Goal: Task Accomplishment & Management: Complete application form

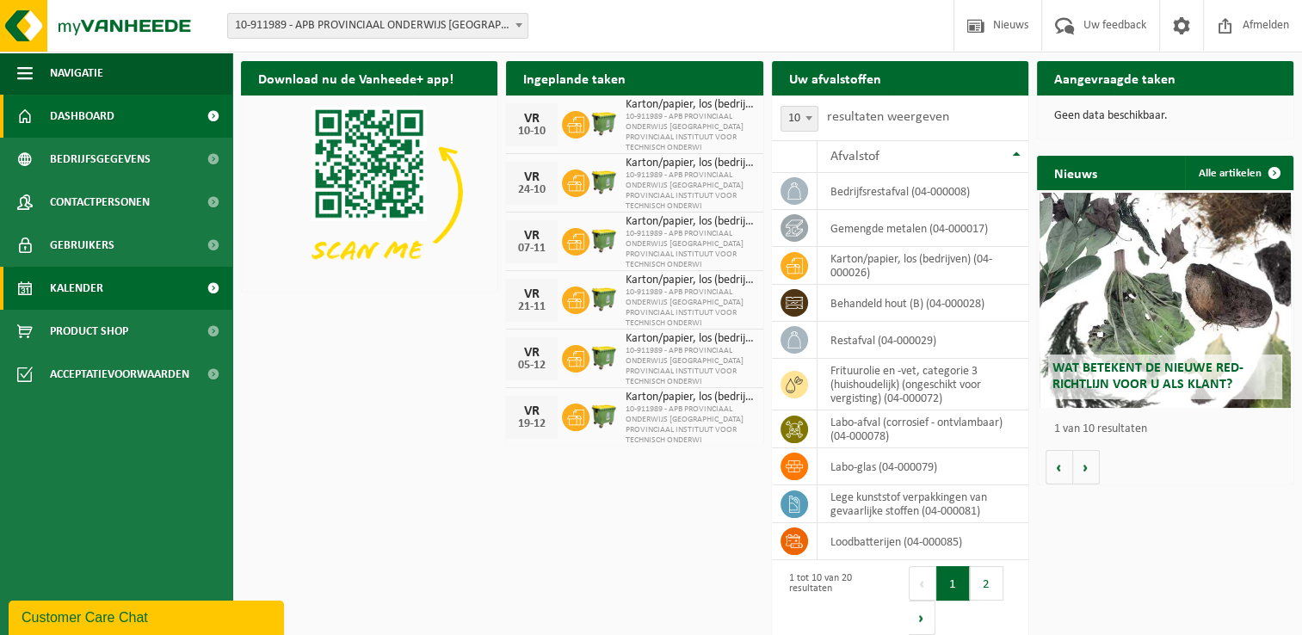
click at [130, 293] on link "Kalender" at bounding box center [116, 288] width 232 height 43
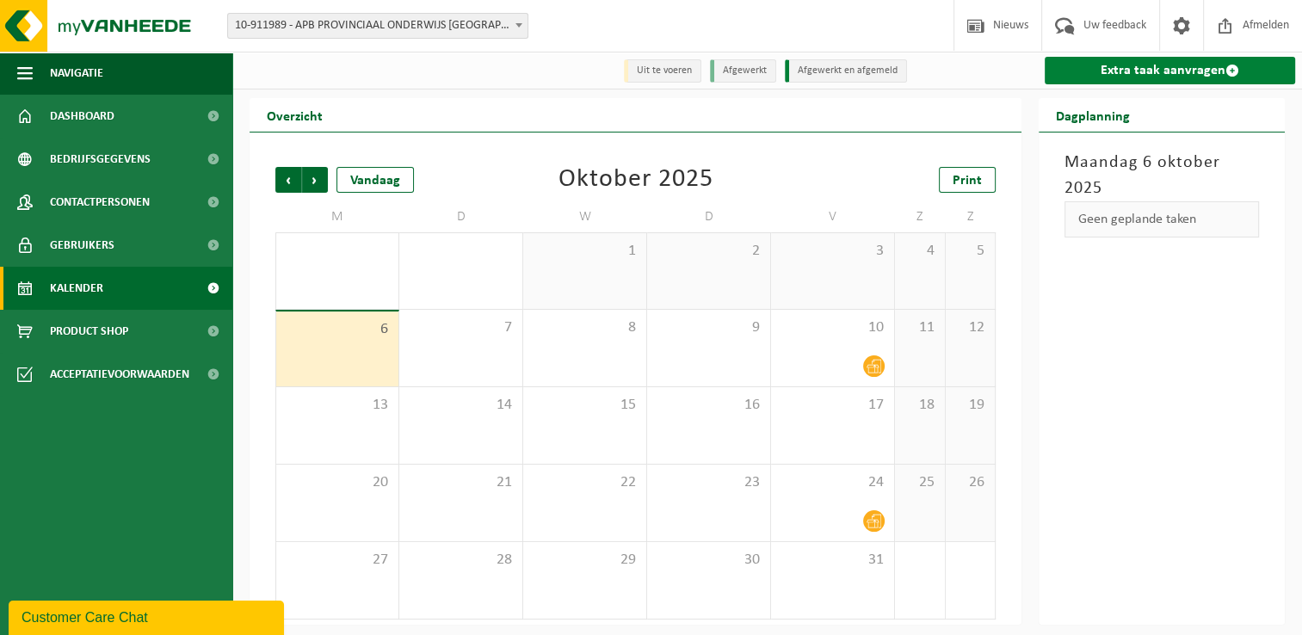
click at [1167, 71] on link "Extra taak aanvragen" at bounding box center [1170, 71] width 250 height 28
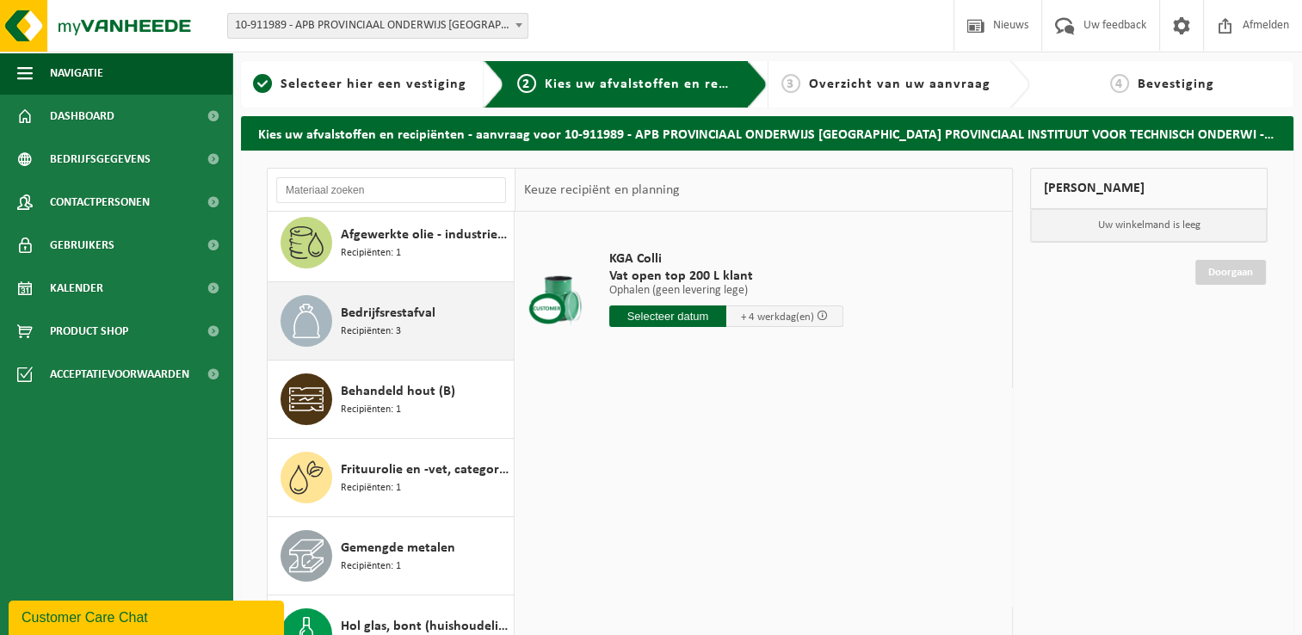
click at [345, 324] on span "Recipiënten: 3" at bounding box center [371, 332] width 60 height 16
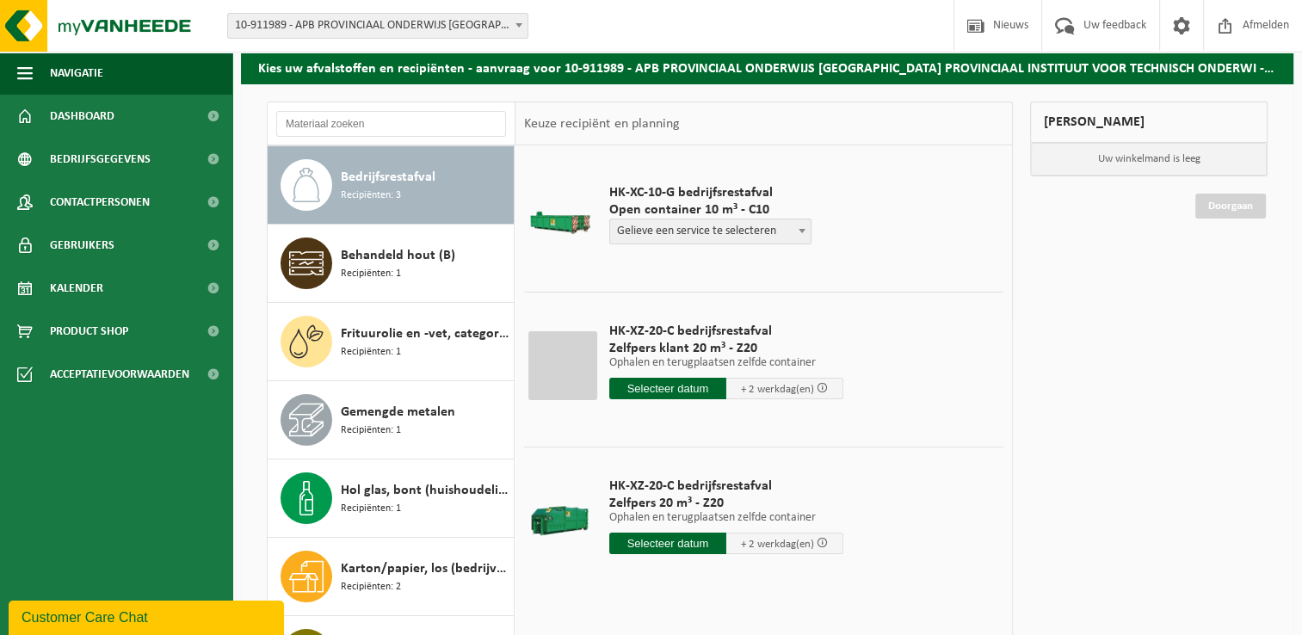
scroll to position [204, 0]
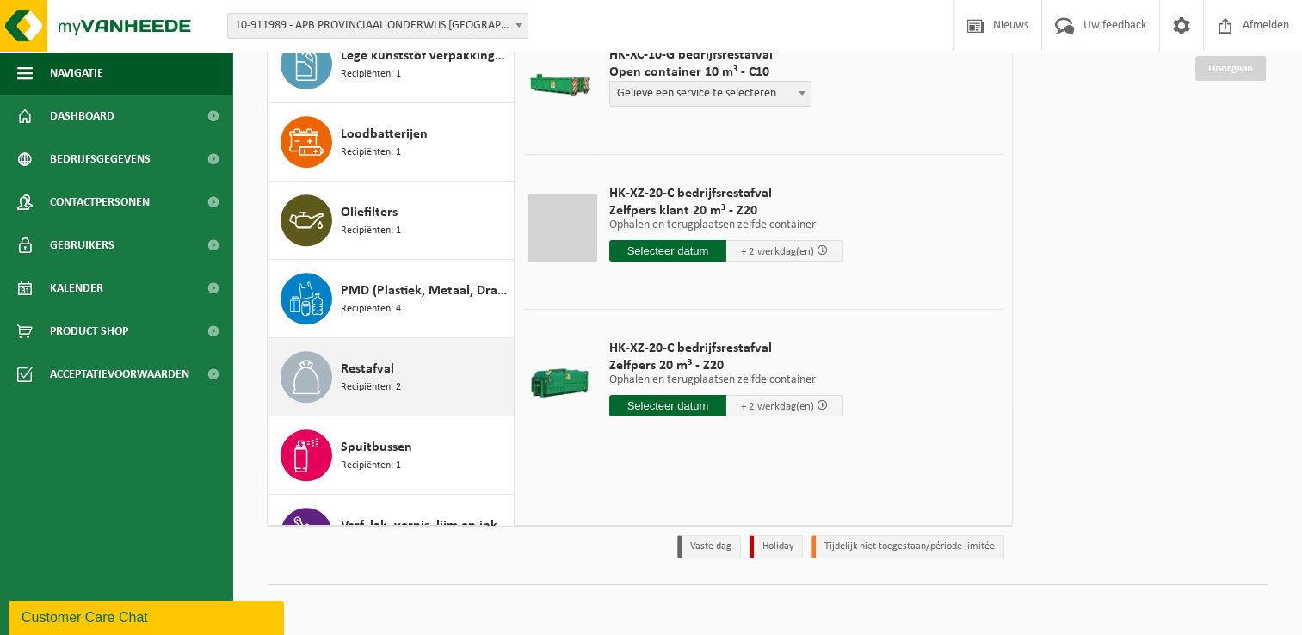
click at [388, 381] on span "Recipiënten: 2" at bounding box center [371, 388] width 60 height 16
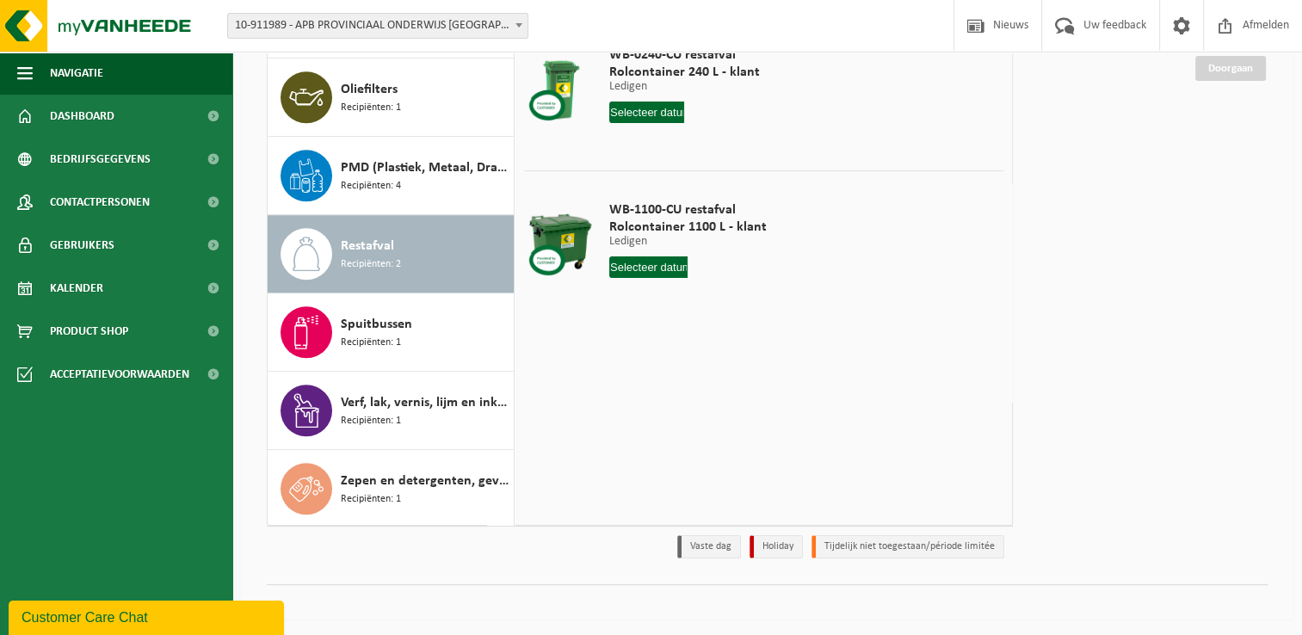
scroll to position [118, 0]
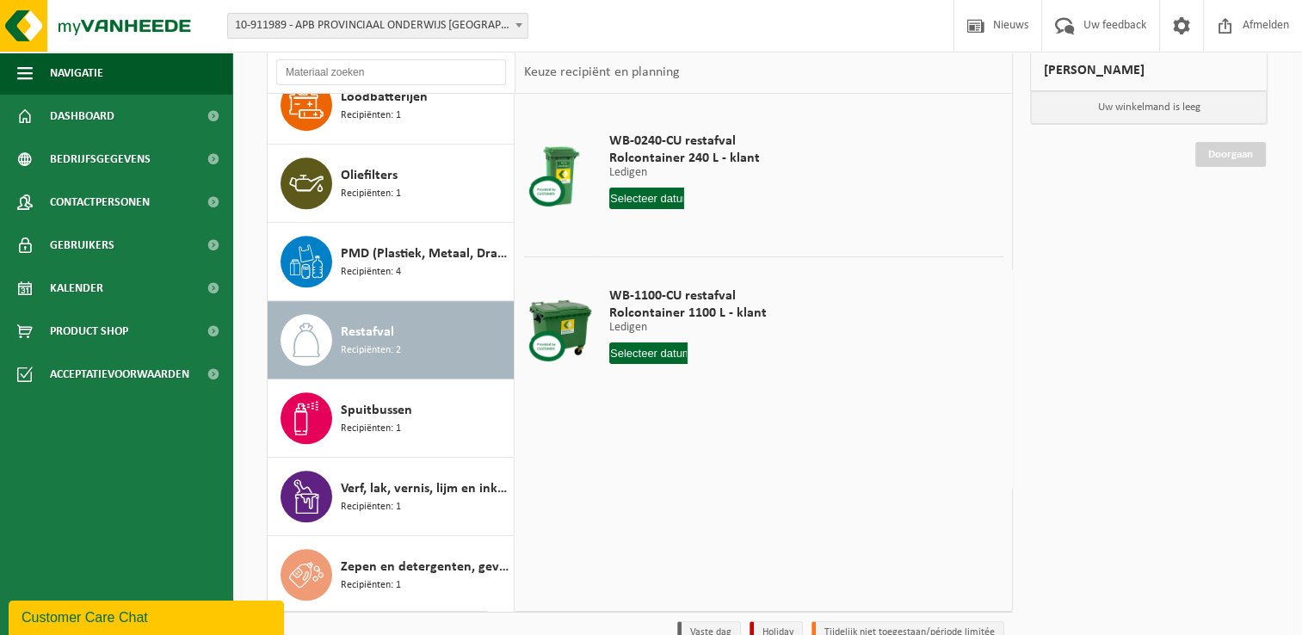
click at [633, 191] on input "text" at bounding box center [647, 199] width 76 height 22
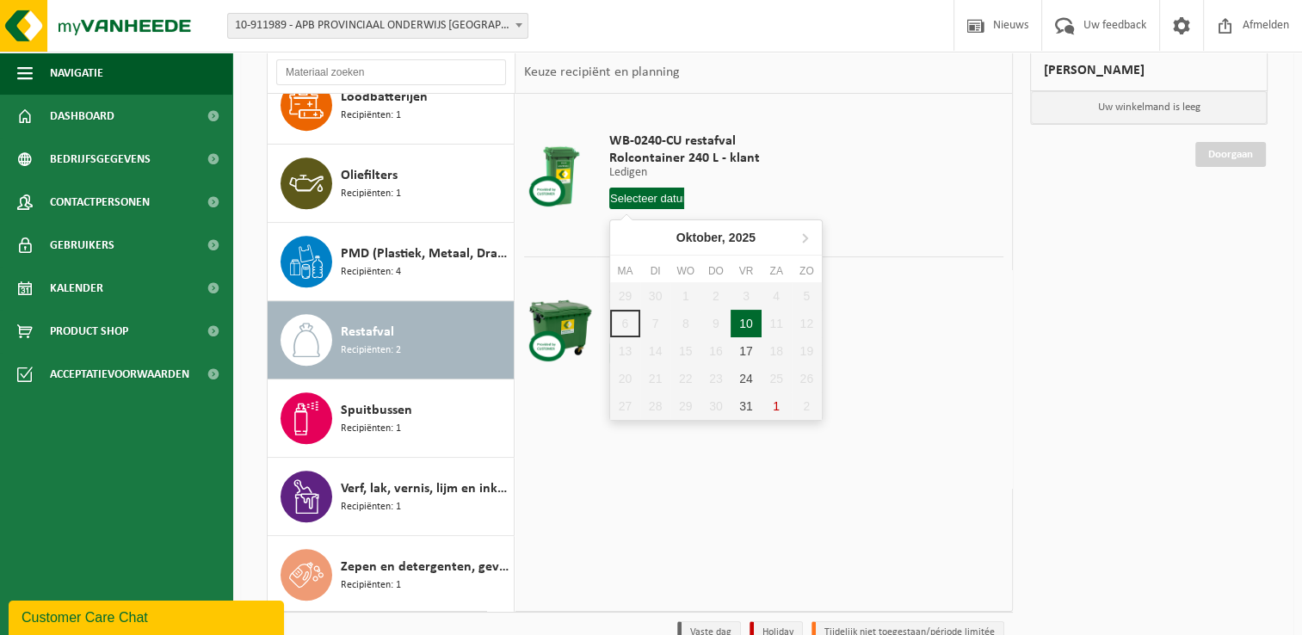
click at [754, 325] on div "10" at bounding box center [746, 324] width 30 height 28
type input "Van 2025-10-10"
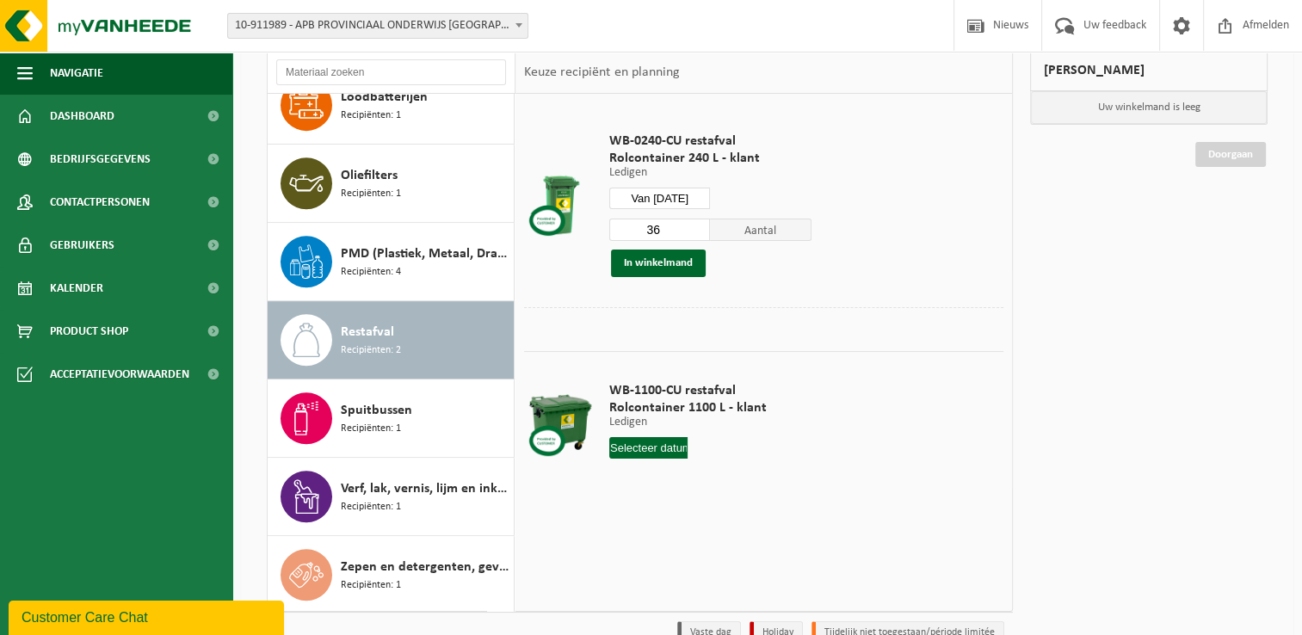
click at [701, 222] on input "36" at bounding box center [660, 230] width 102 height 22
click at [701, 222] on input "37" at bounding box center [660, 230] width 102 height 22
click at [701, 222] on input "38" at bounding box center [660, 230] width 102 height 22
click at [701, 222] on input "39" at bounding box center [660, 230] width 102 height 22
click at [700, 222] on input "40" at bounding box center [660, 230] width 102 height 22
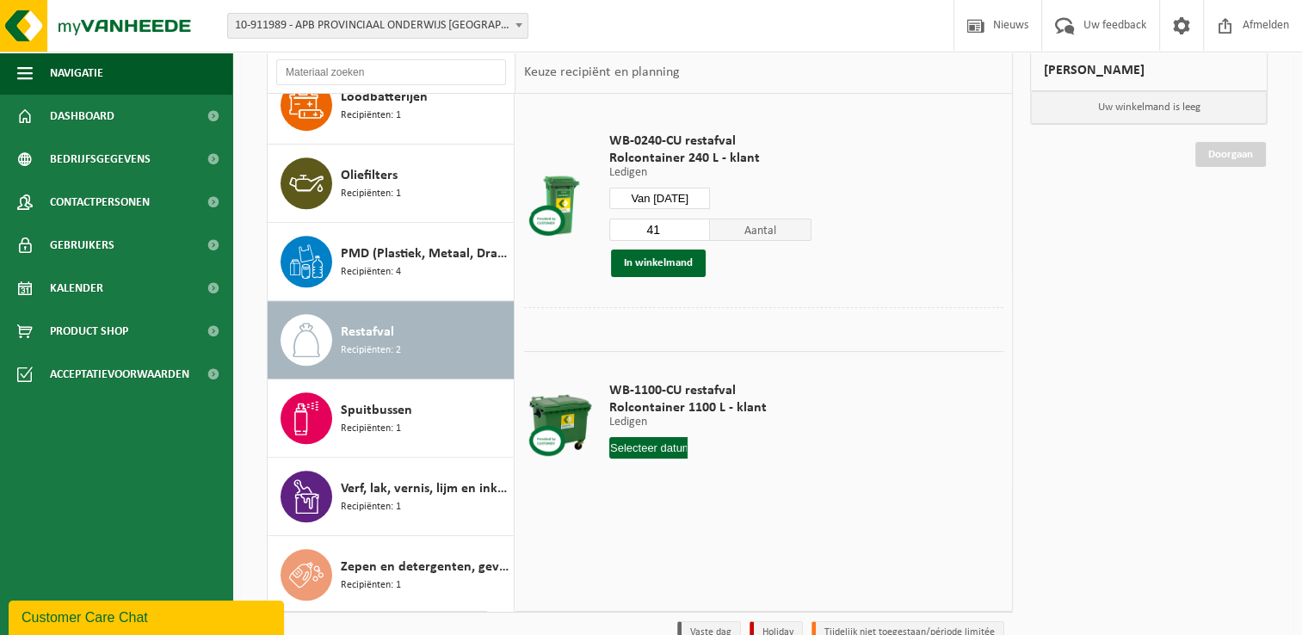
click at [700, 222] on input "41" at bounding box center [660, 230] width 102 height 22
click at [700, 222] on input "42" at bounding box center [660, 230] width 102 height 22
click at [700, 222] on input "43" at bounding box center [660, 230] width 102 height 22
click at [699, 222] on input "44" at bounding box center [660, 230] width 102 height 22
type input "45"
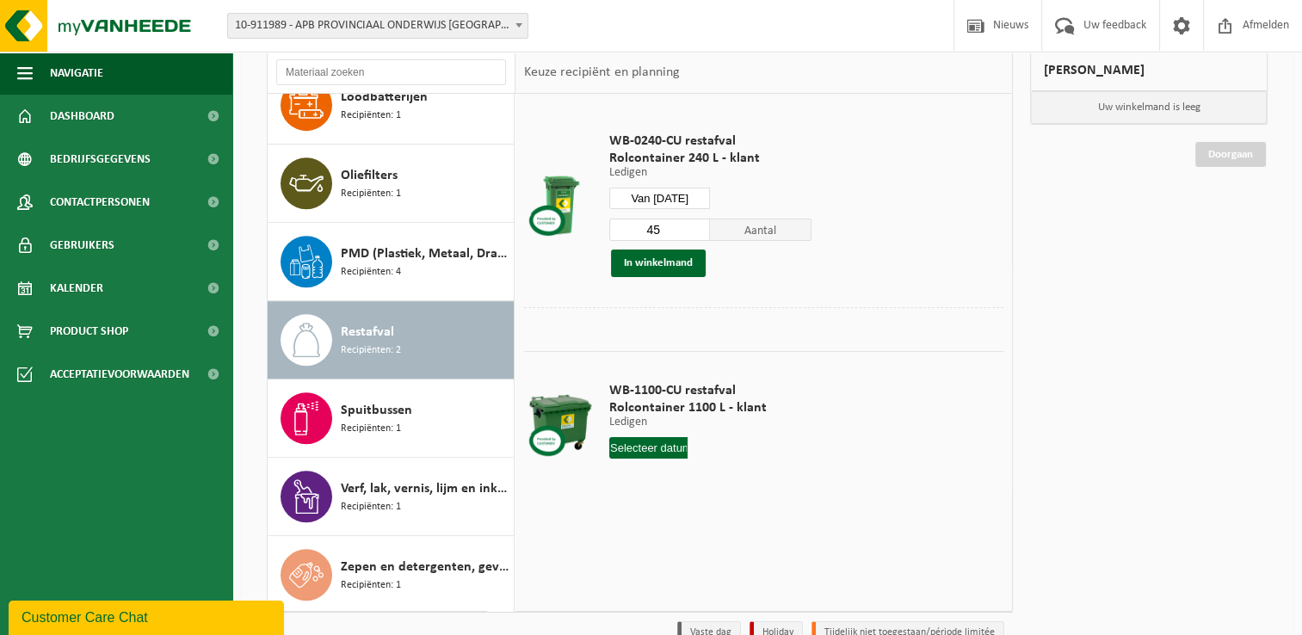
click at [697, 222] on input "45" at bounding box center [660, 230] width 102 height 22
click at [655, 266] on button "In winkelmand" at bounding box center [658, 264] width 95 height 28
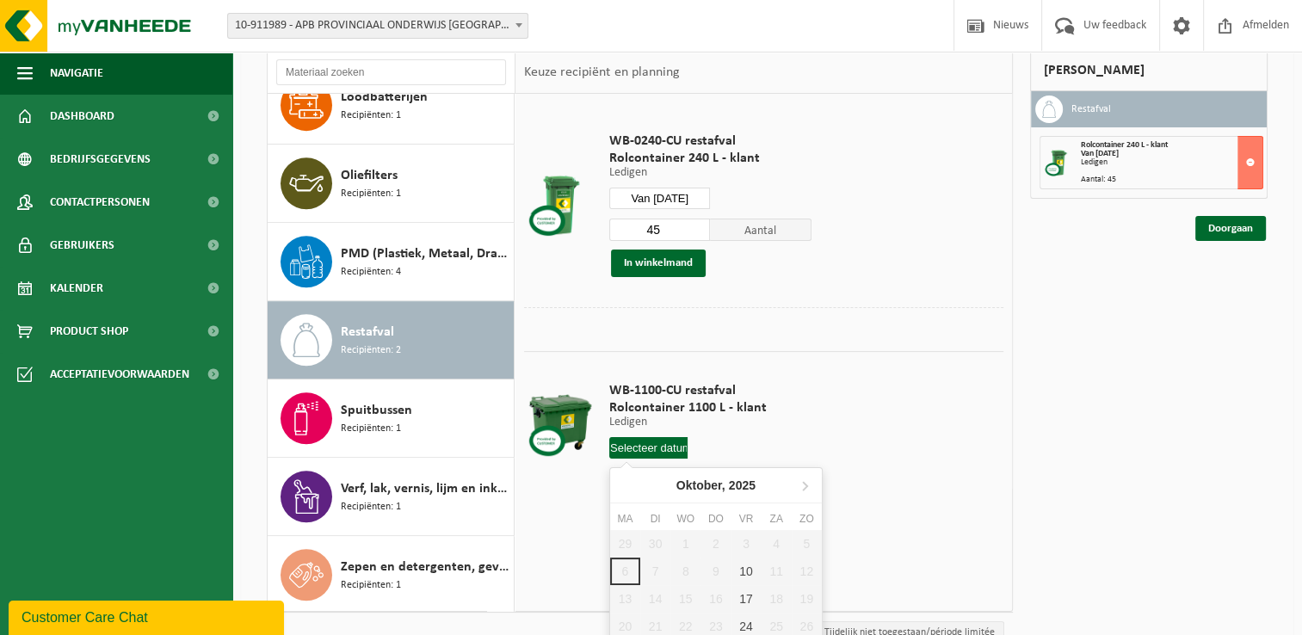
click at [657, 449] on input "text" at bounding box center [648, 448] width 79 height 22
click at [743, 570] on div "10" at bounding box center [746, 572] width 30 height 28
type input "Van 2025-10-10"
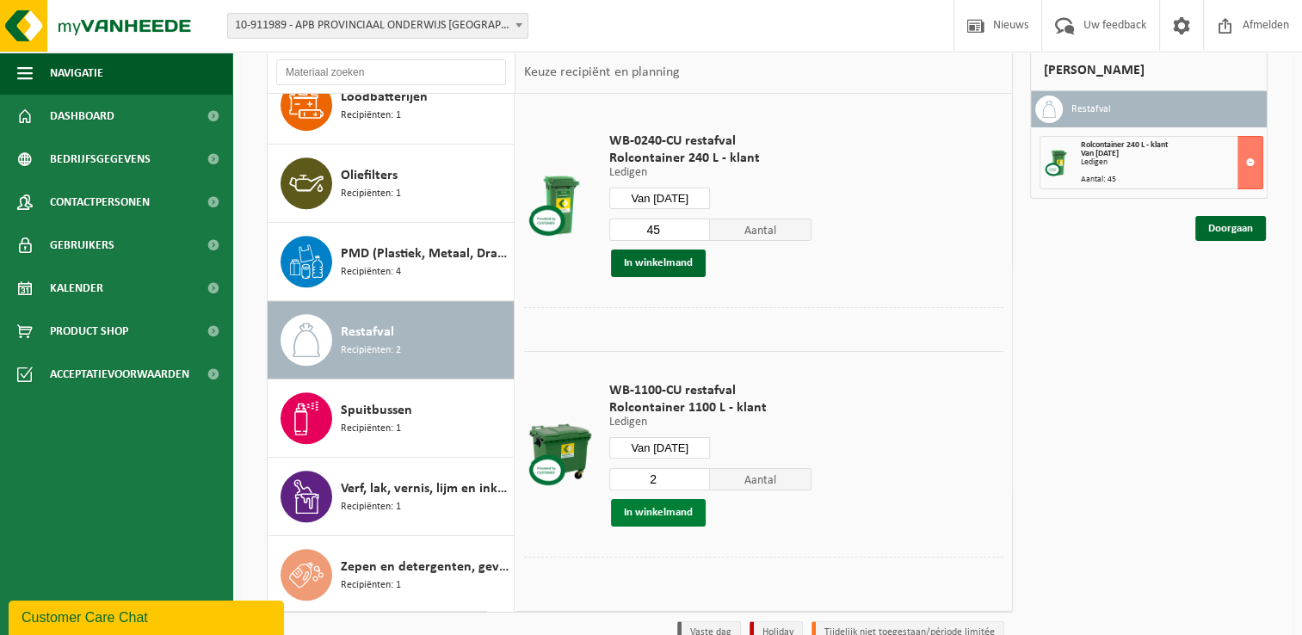
click at [682, 507] on button "In winkelmand" at bounding box center [658, 513] width 95 height 28
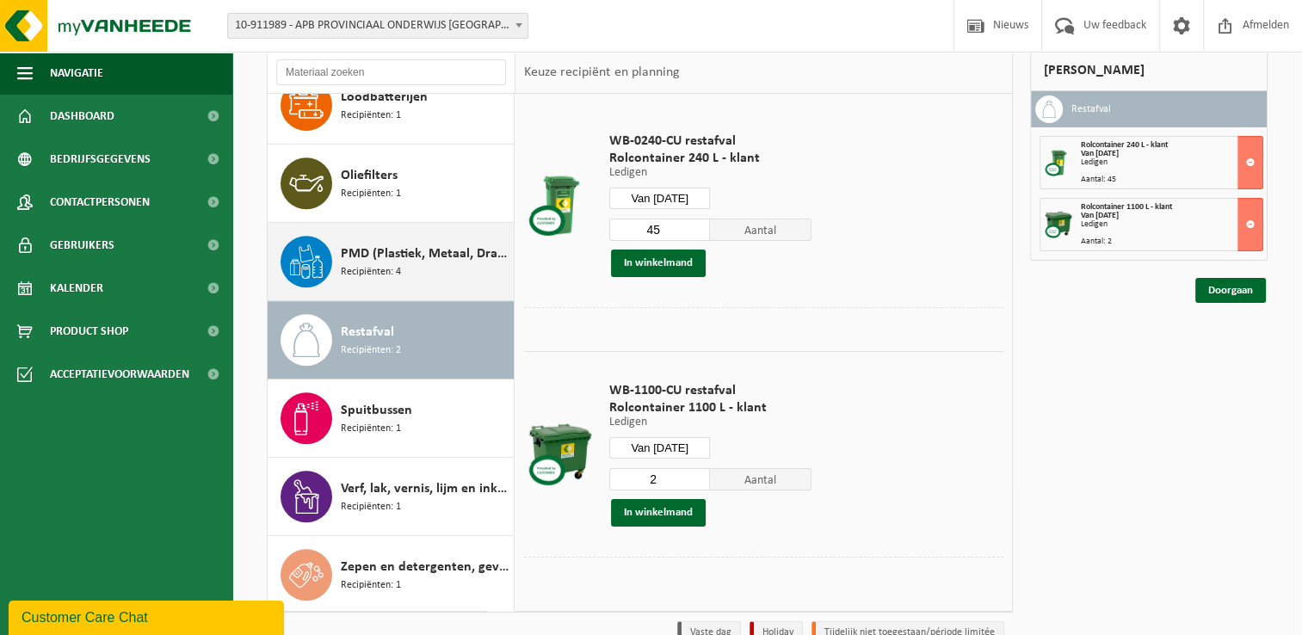
click at [370, 253] on span "PMD (Plastiek, Metaal, Drankkartons) (bedrijven)" at bounding box center [425, 254] width 169 height 21
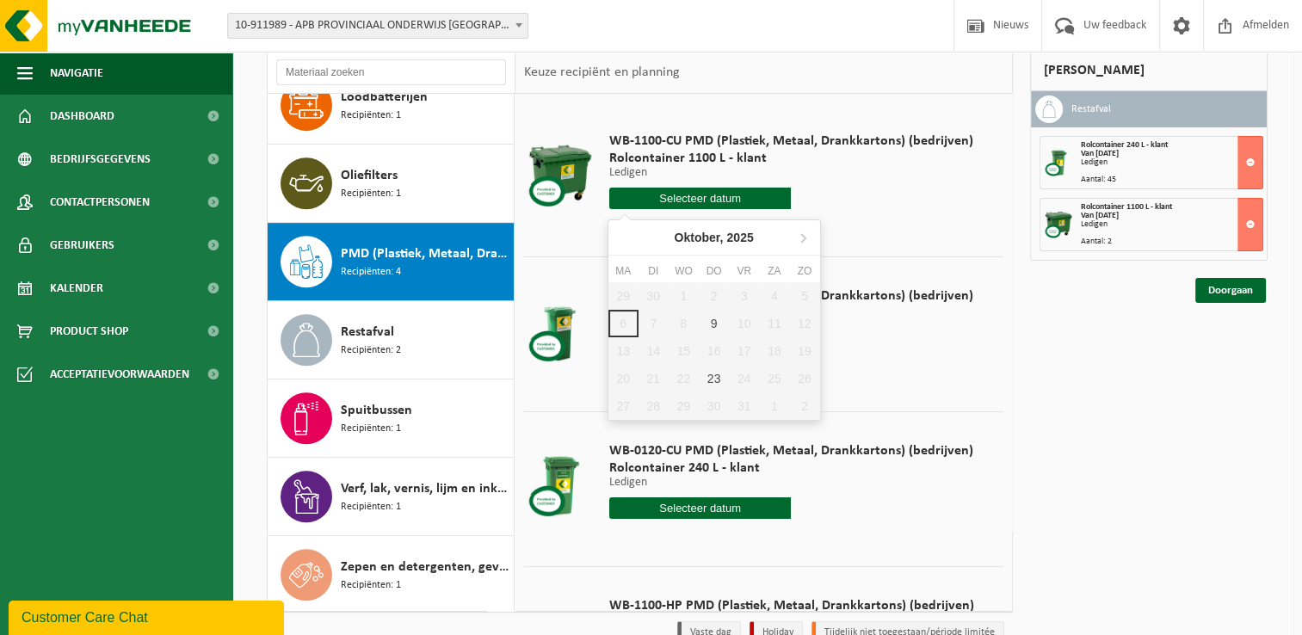
click at [774, 194] on input "text" at bounding box center [700, 199] width 182 height 22
click at [715, 322] on div "9" at bounding box center [714, 324] width 30 height 28
type input "Van 2025-10-09"
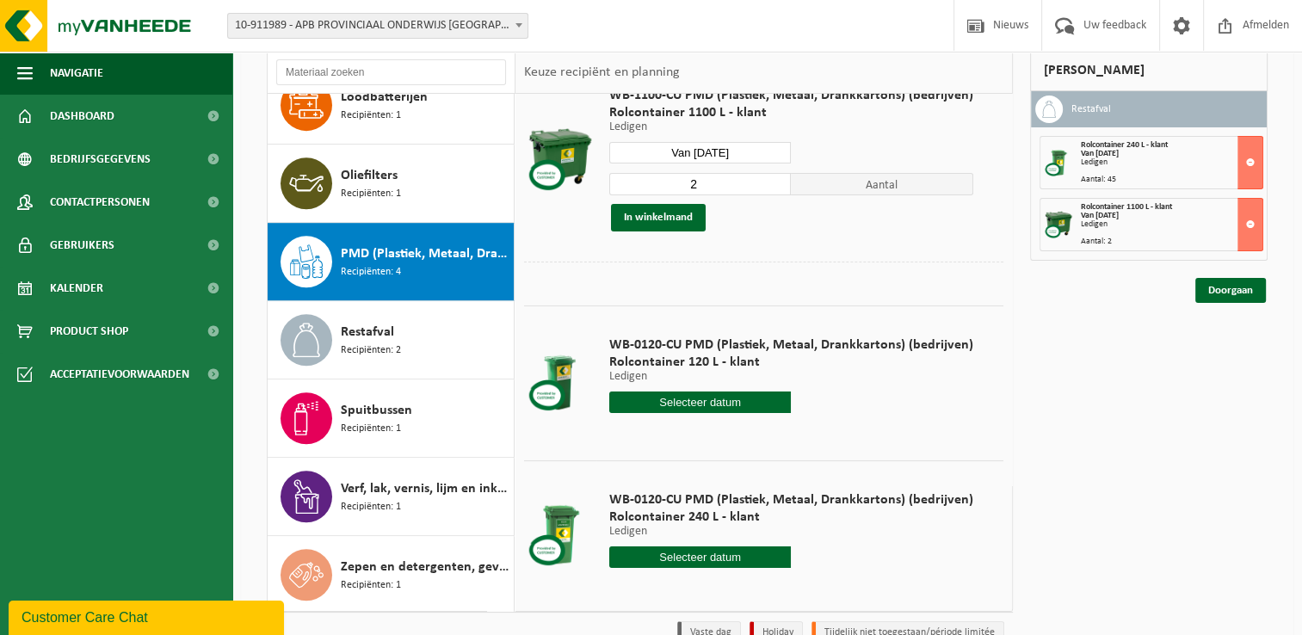
scroll to position [86, 0]
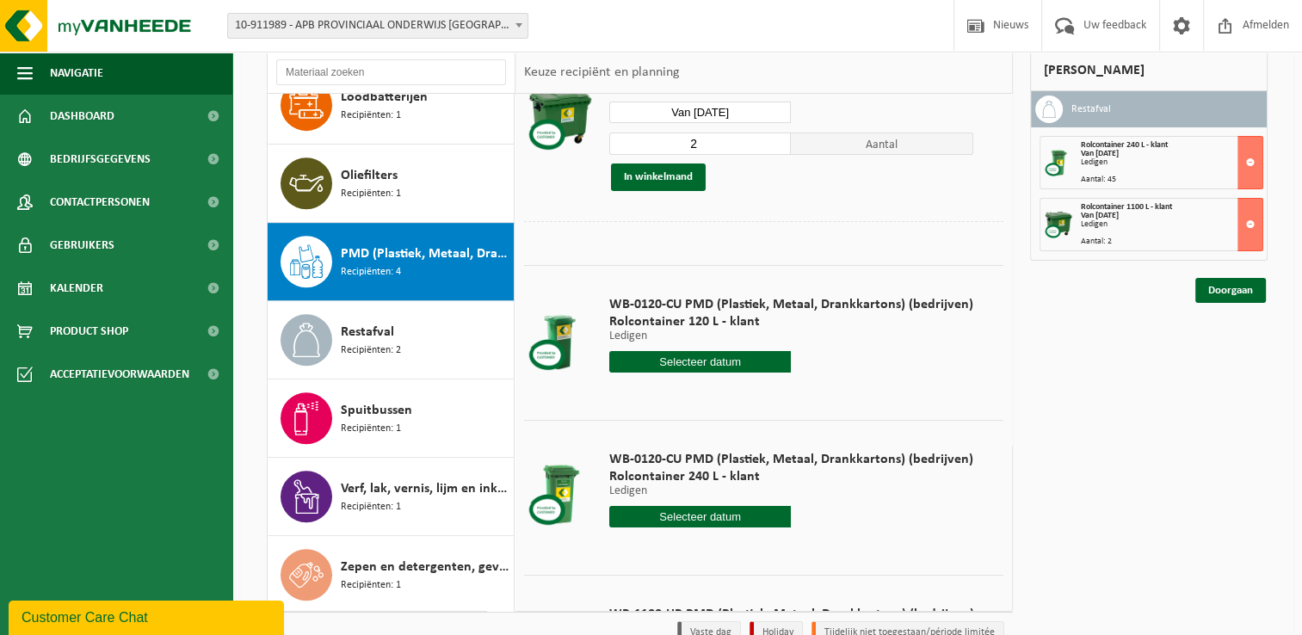
click at [701, 518] on input "text" at bounding box center [700, 517] width 182 height 22
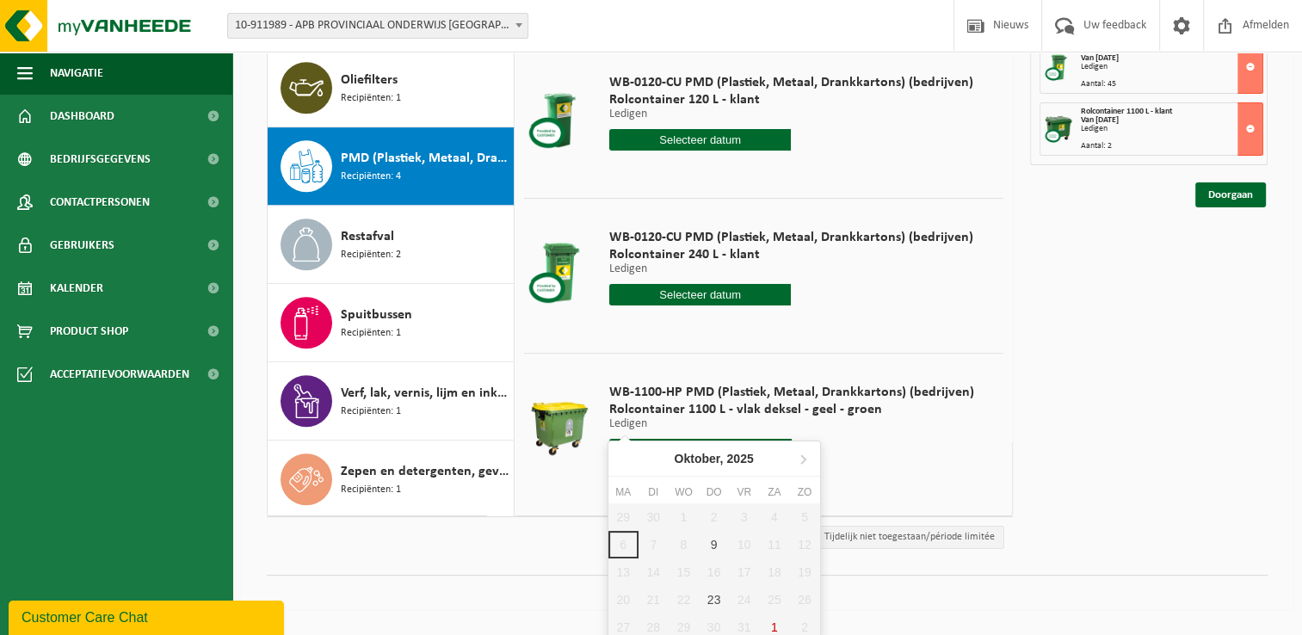
scroll to position [219, 0]
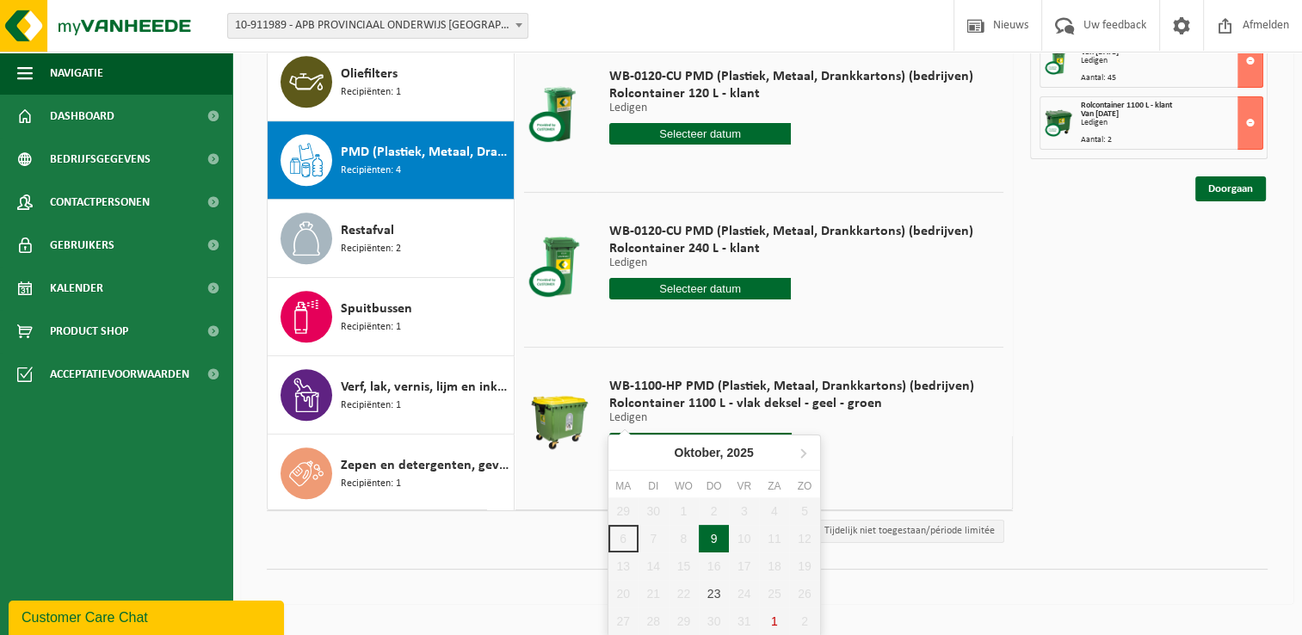
click at [717, 532] on div "9" at bounding box center [714, 539] width 30 height 28
type input "Van 2025-10-09"
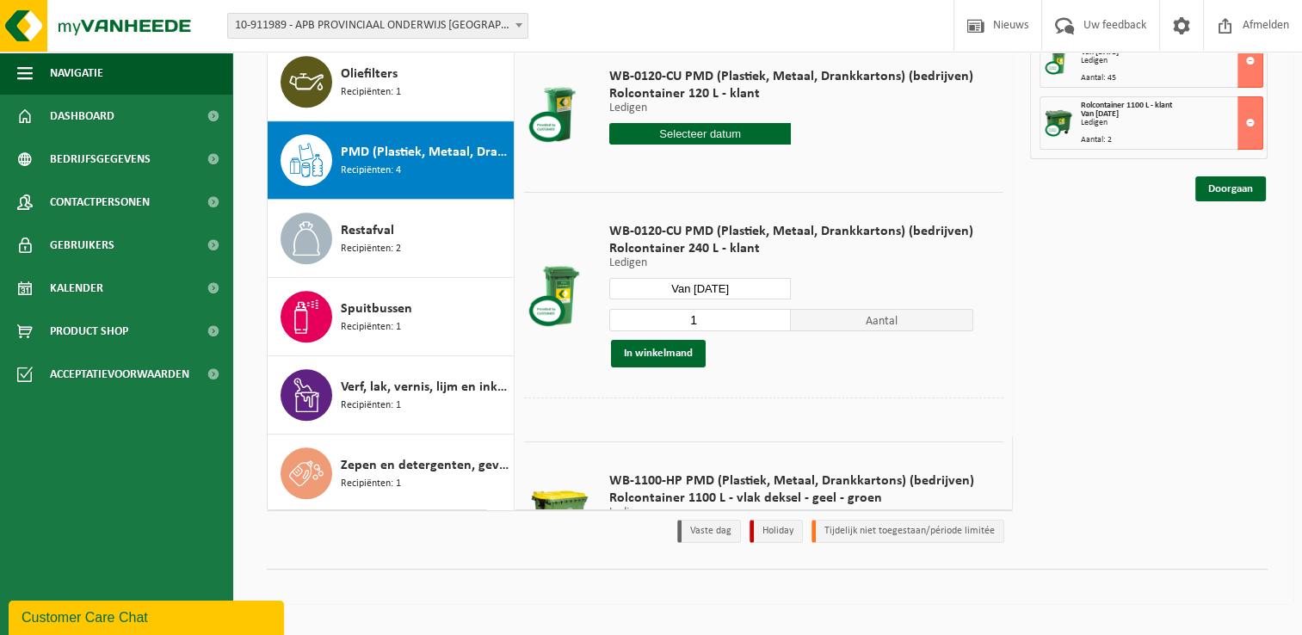
scroll to position [204, 0]
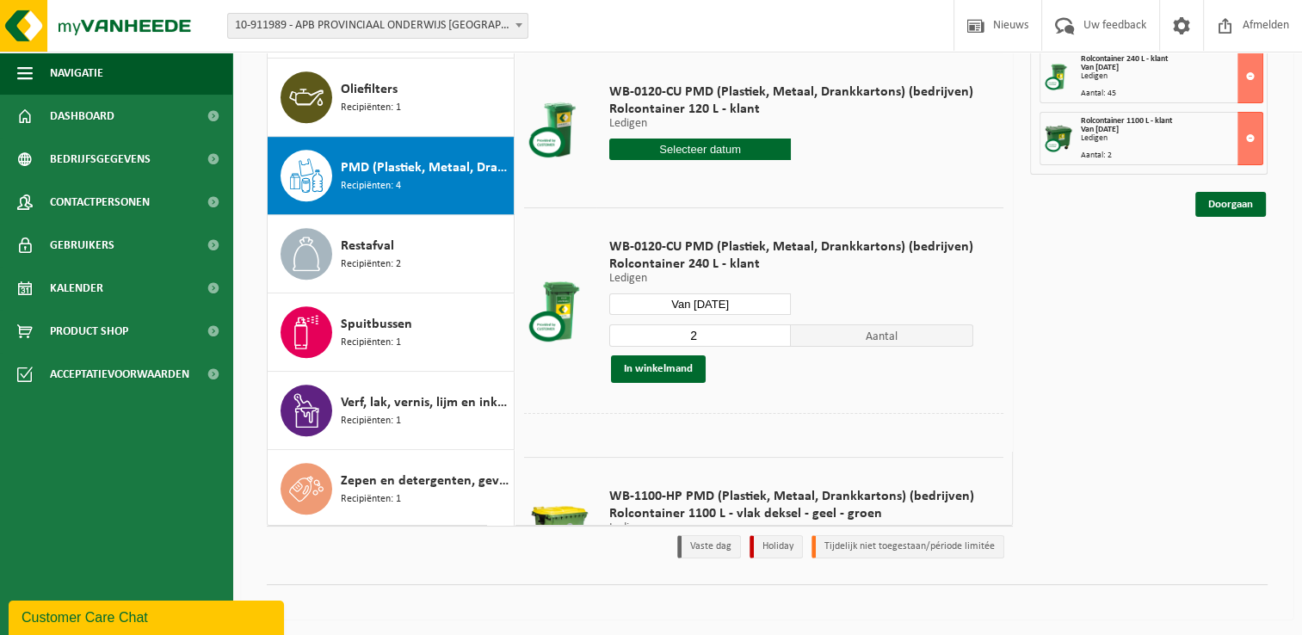
click at [776, 328] on input "2" at bounding box center [700, 335] width 182 height 22
click at [776, 328] on input "3" at bounding box center [700, 335] width 182 height 22
click at [776, 328] on input "4" at bounding box center [700, 335] width 182 height 22
click at [776, 328] on input "5" at bounding box center [700, 335] width 182 height 22
click at [776, 328] on input "6" at bounding box center [700, 335] width 182 height 22
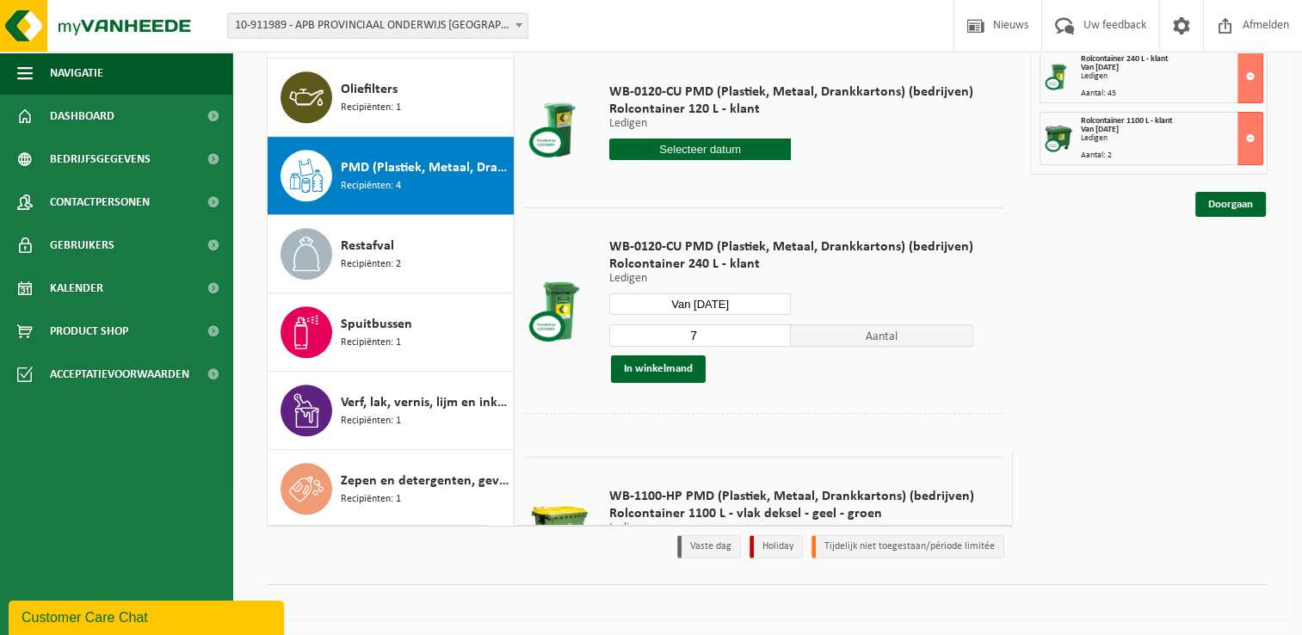
click at [775, 328] on input "7" at bounding box center [700, 335] width 182 height 22
click at [775, 328] on input "8" at bounding box center [700, 335] width 182 height 22
click at [775, 328] on input "9" at bounding box center [700, 335] width 182 height 22
click at [775, 328] on input "10" at bounding box center [700, 335] width 182 height 22
click at [775, 328] on input "11" at bounding box center [700, 335] width 182 height 22
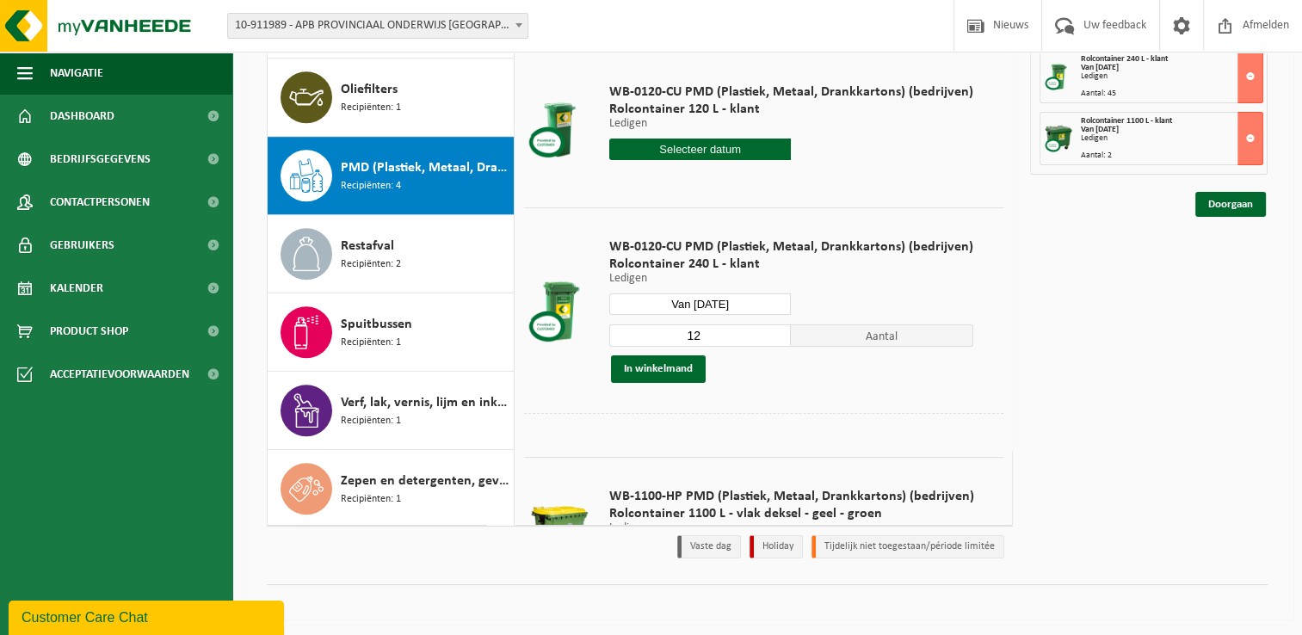
click at [775, 328] on input "12" at bounding box center [700, 335] width 182 height 22
click at [775, 328] on input "13" at bounding box center [700, 335] width 182 height 22
click at [775, 328] on input "14" at bounding box center [700, 335] width 182 height 22
click at [775, 328] on input "15" at bounding box center [700, 335] width 182 height 22
click at [775, 328] on input "16" at bounding box center [700, 335] width 182 height 22
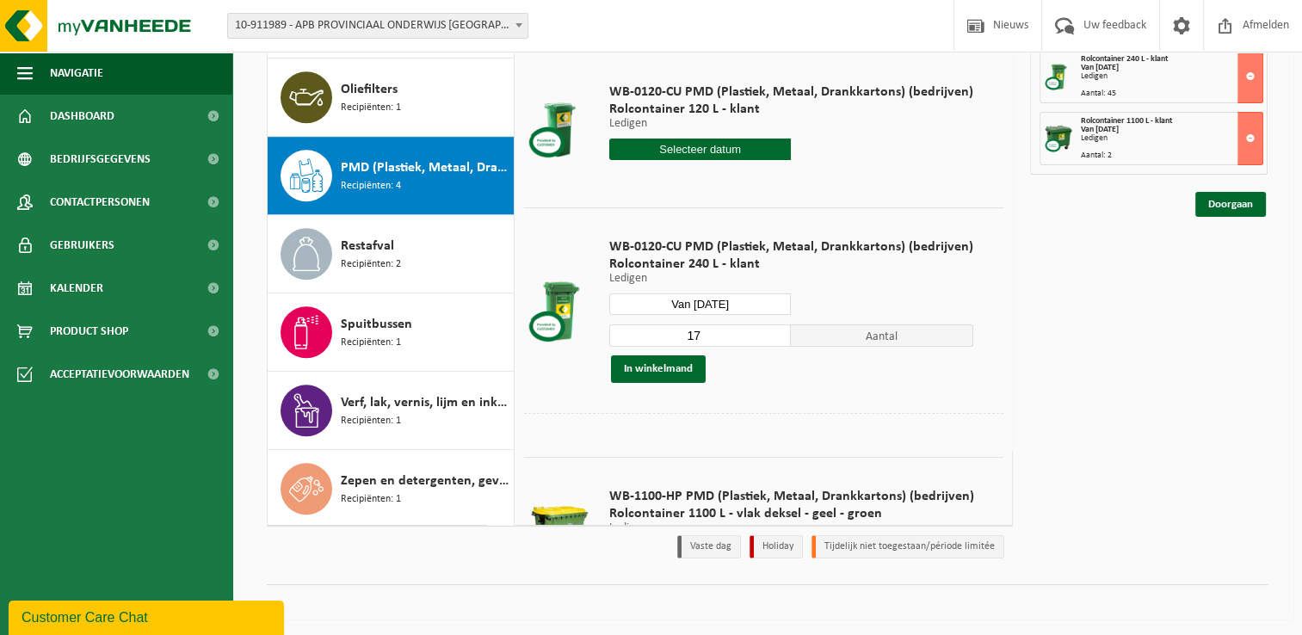
click at [775, 328] on input "17" at bounding box center [700, 335] width 182 height 22
click at [775, 328] on input "18" at bounding box center [700, 335] width 182 height 22
click at [775, 328] on input "19" at bounding box center [700, 335] width 182 height 22
type input "20"
click at [775, 328] on input "20" at bounding box center [700, 335] width 182 height 22
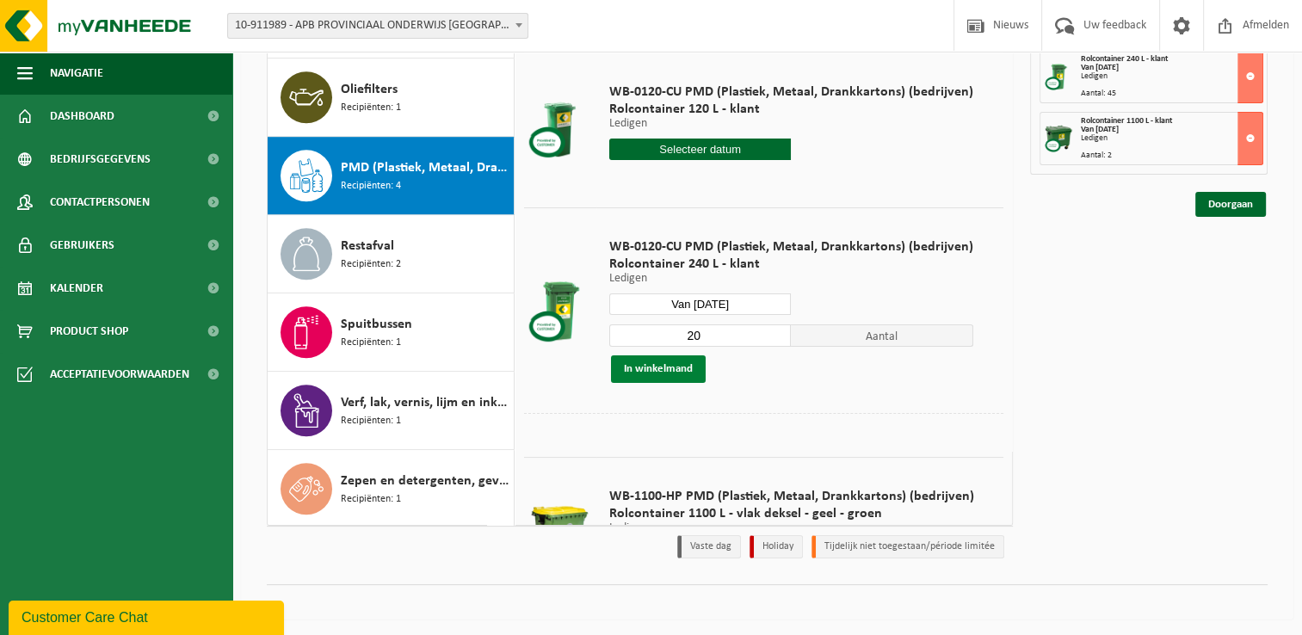
click at [683, 373] on button "In winkelmand" at bounding box center [658, 369] width 95 height 28
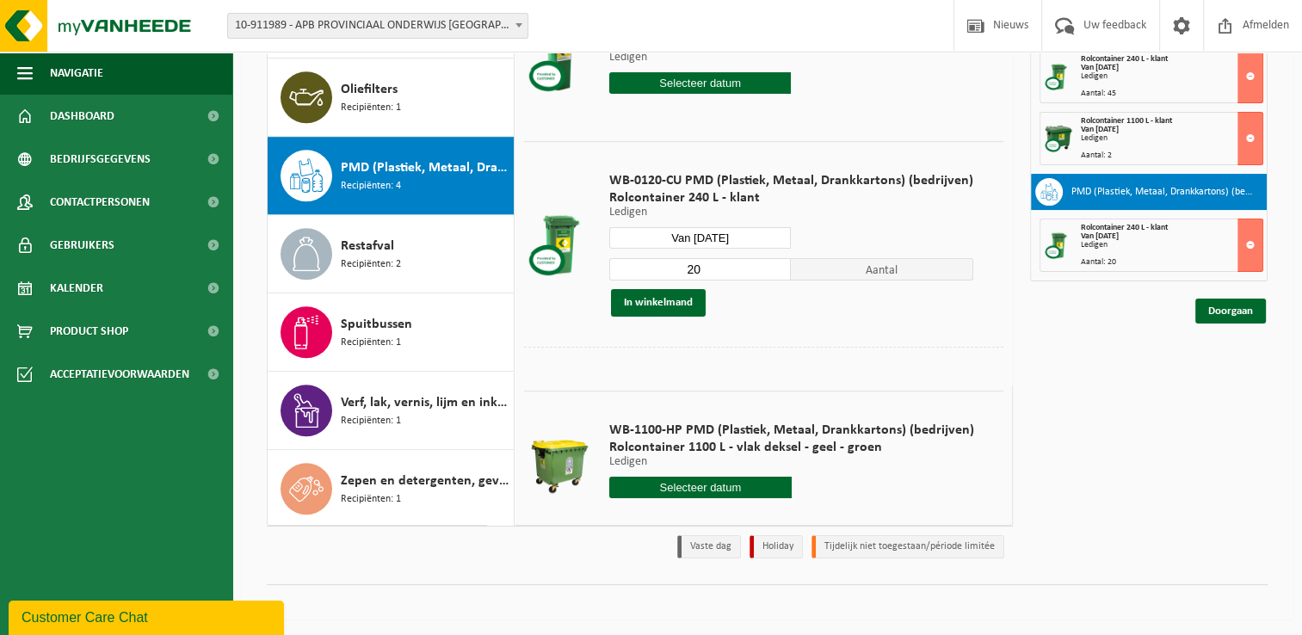
scroll to position [306, 0]
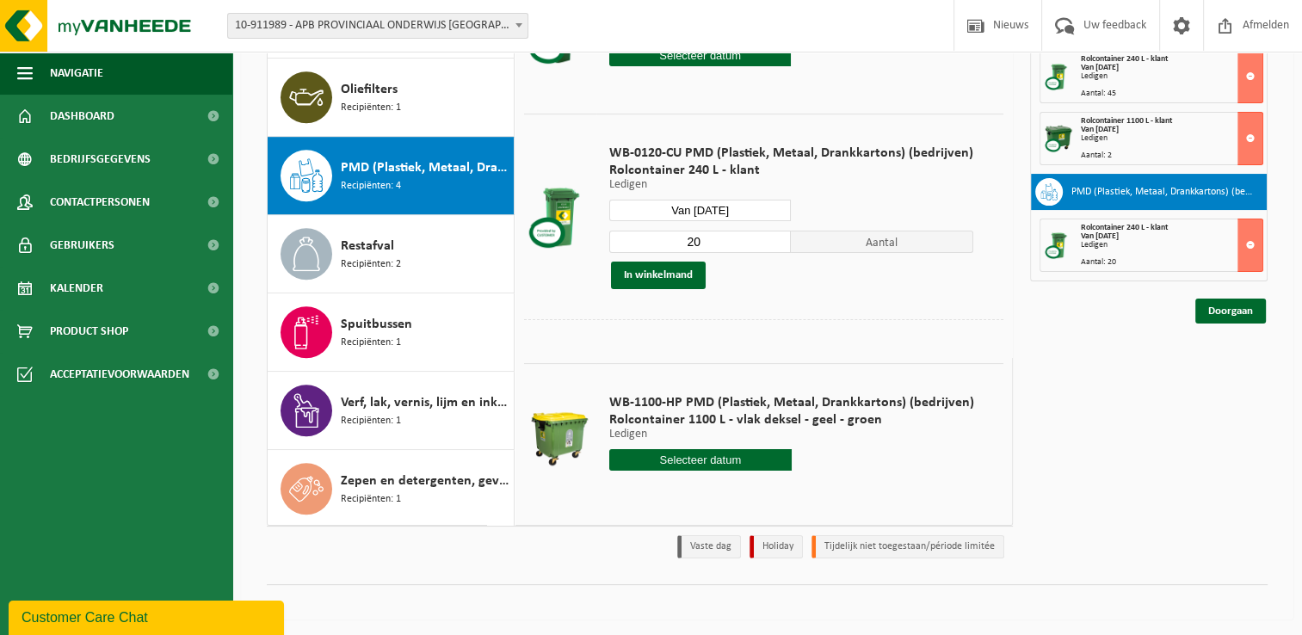
click at [736, 449] on input "text" at bounding box center [700, 460] width 182 height 22
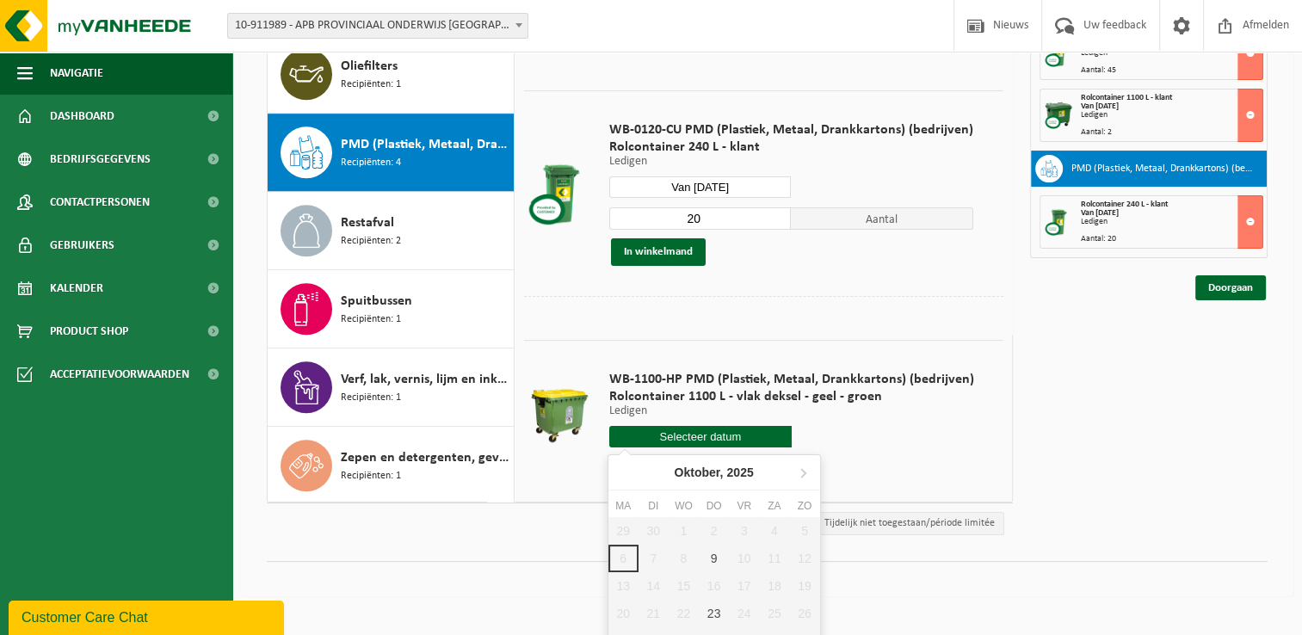
scroll to position [247, 0]
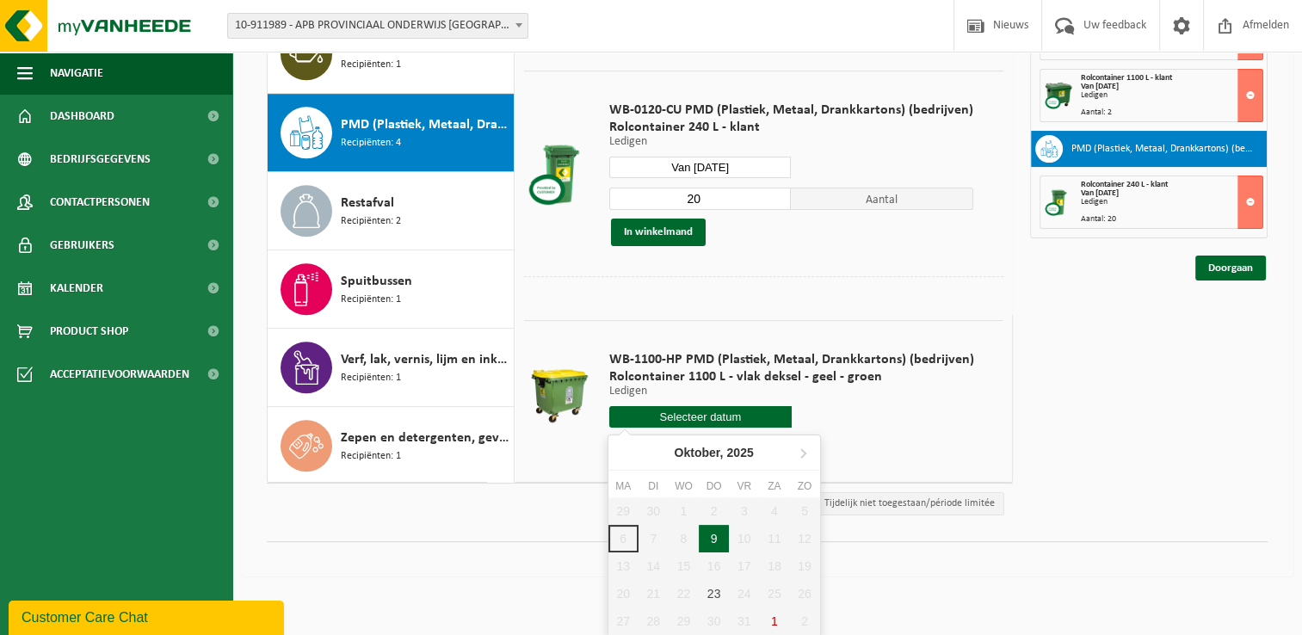
click at [719, 546] on div "9" at bounding box center [714, 539] width 30 height 28
type input "Van 2025-10-09"
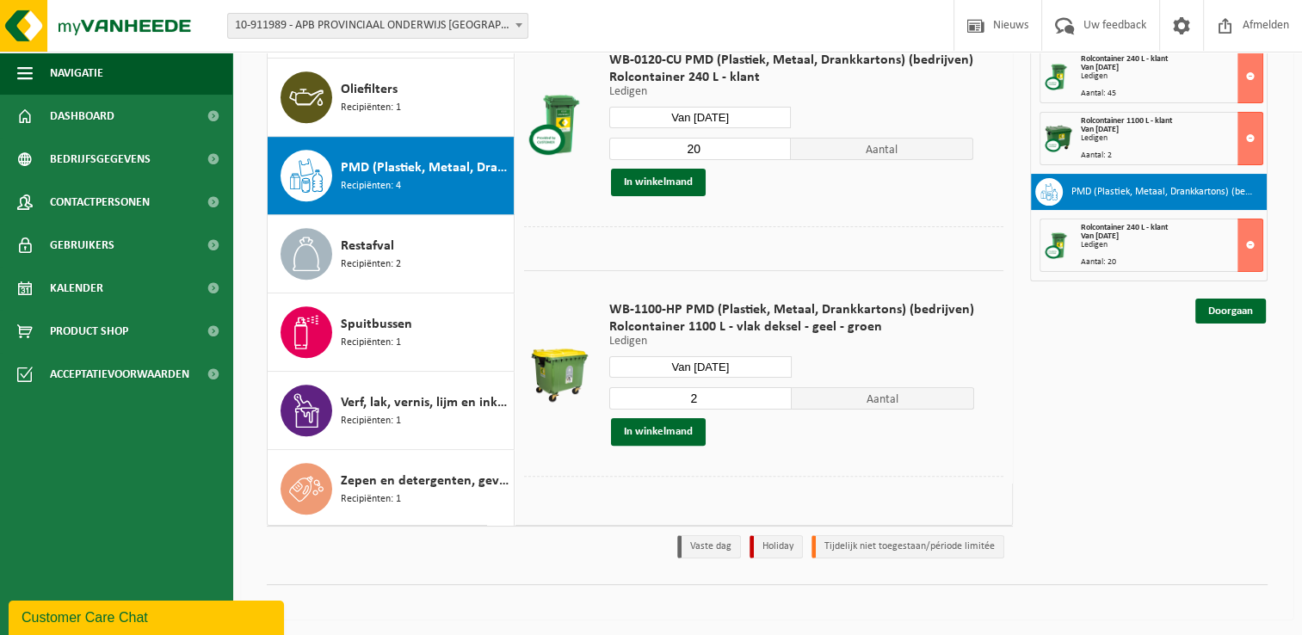
scroll to position [400, 0]
click at [676, 431] on button "In winkelmand" at bounding box center [658, 431] width 95 height 28
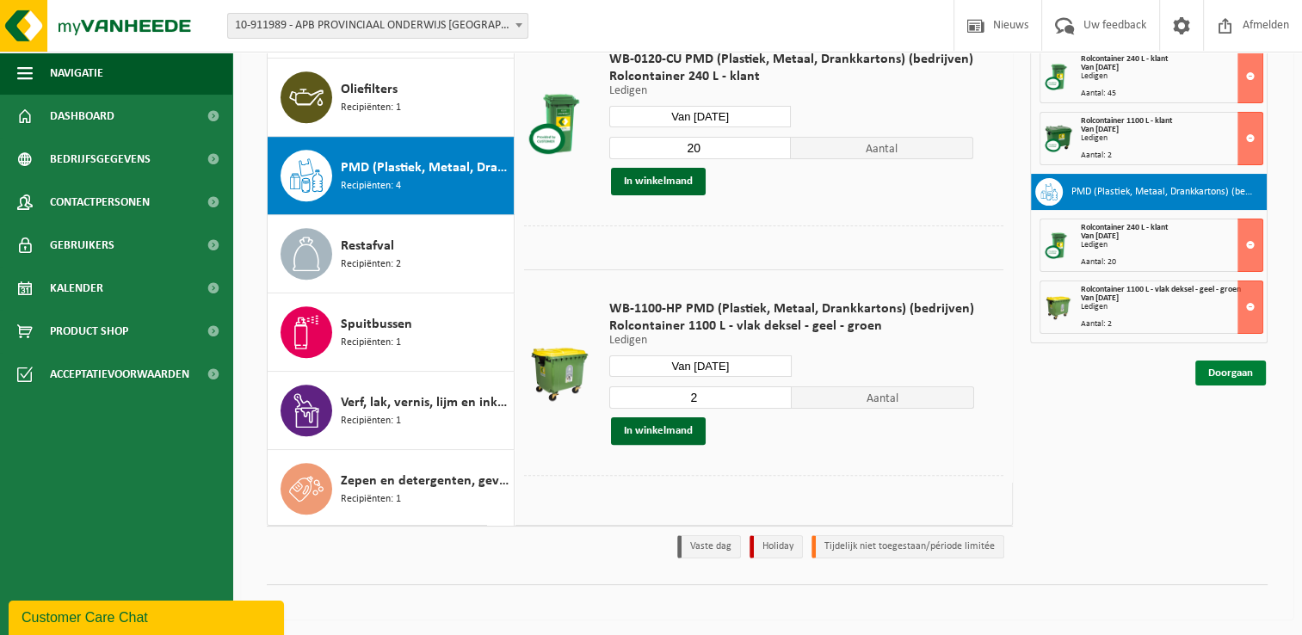
click at [1206, 372] on link "Doorgaan" at bounding box center [1230, 373] width 71 height 25
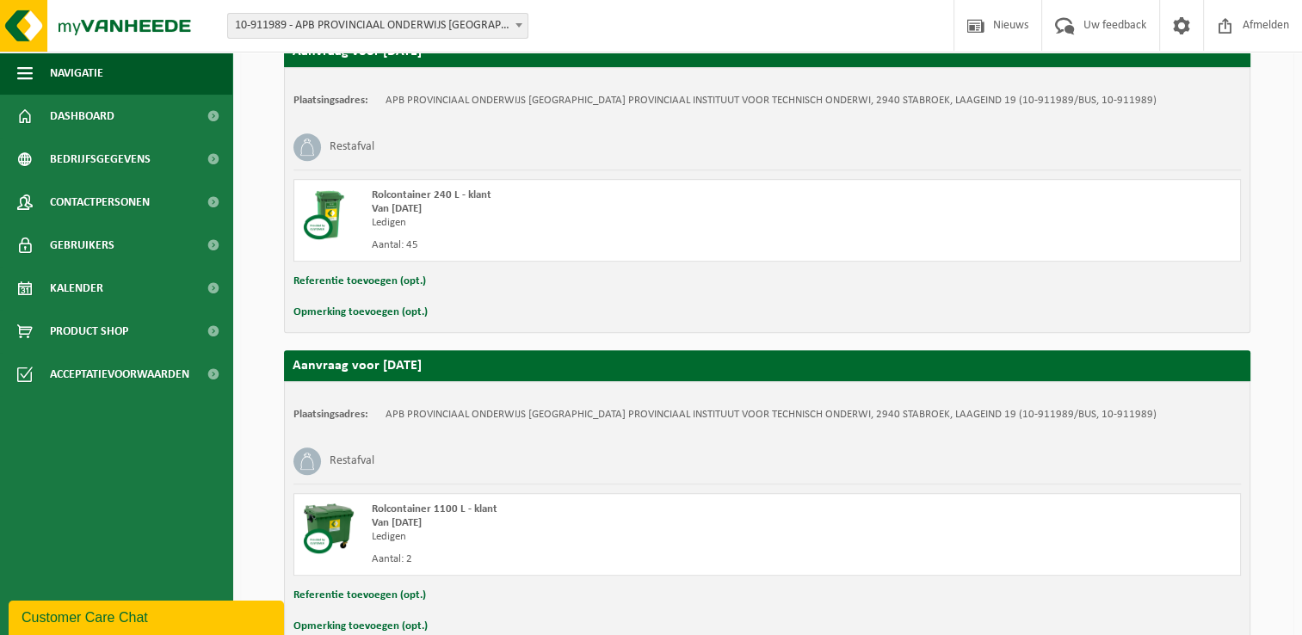
scroll to position [1041, 0]
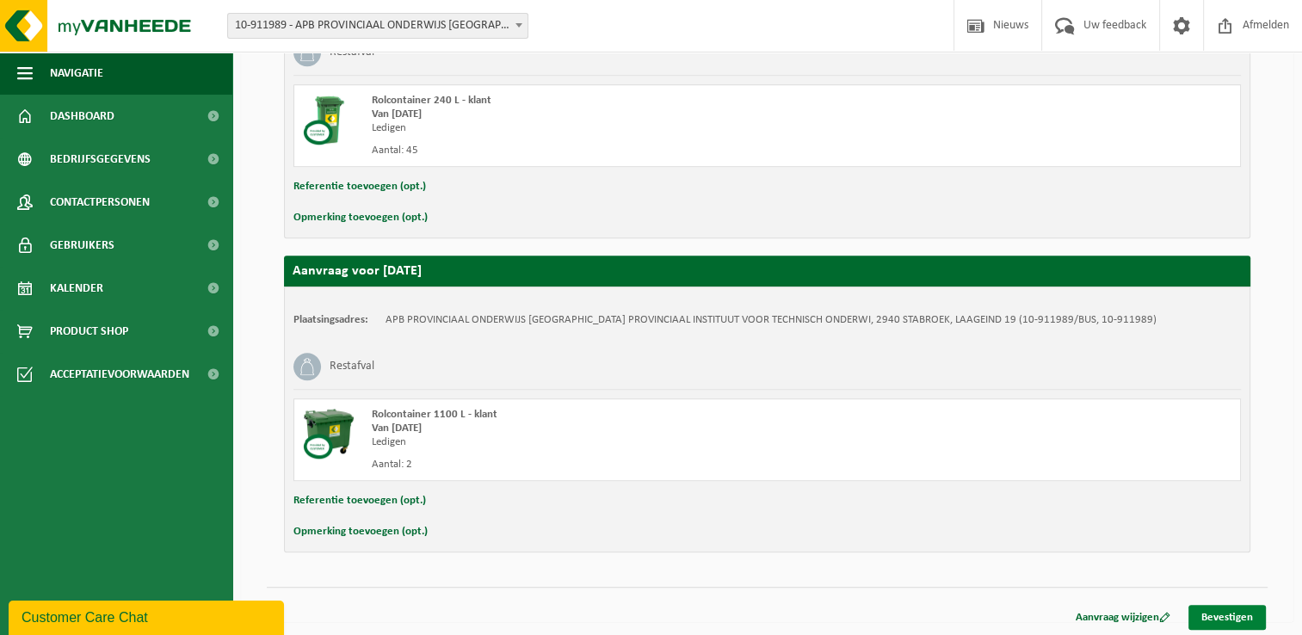
click at [1235, 608] on link "Bevestigen" at bounding box center [1226, 617] width 77 height 25
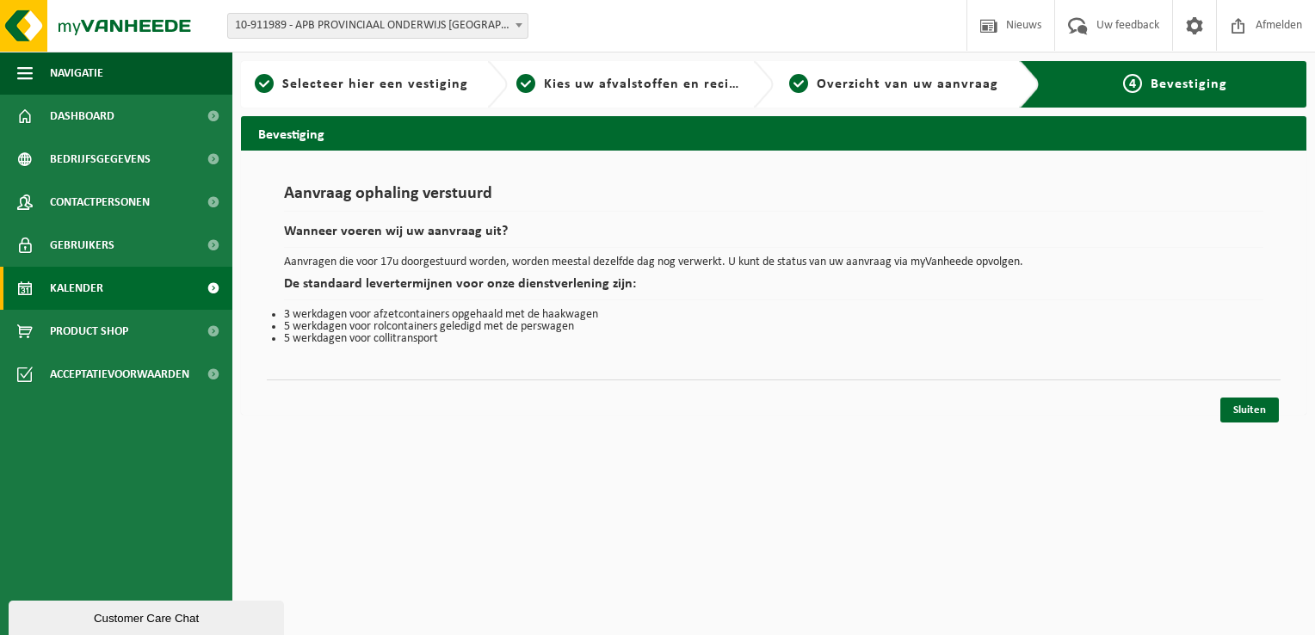
click at [135, 298] on link "Kalender" at bounding box center [116, 288] width 232 height 43
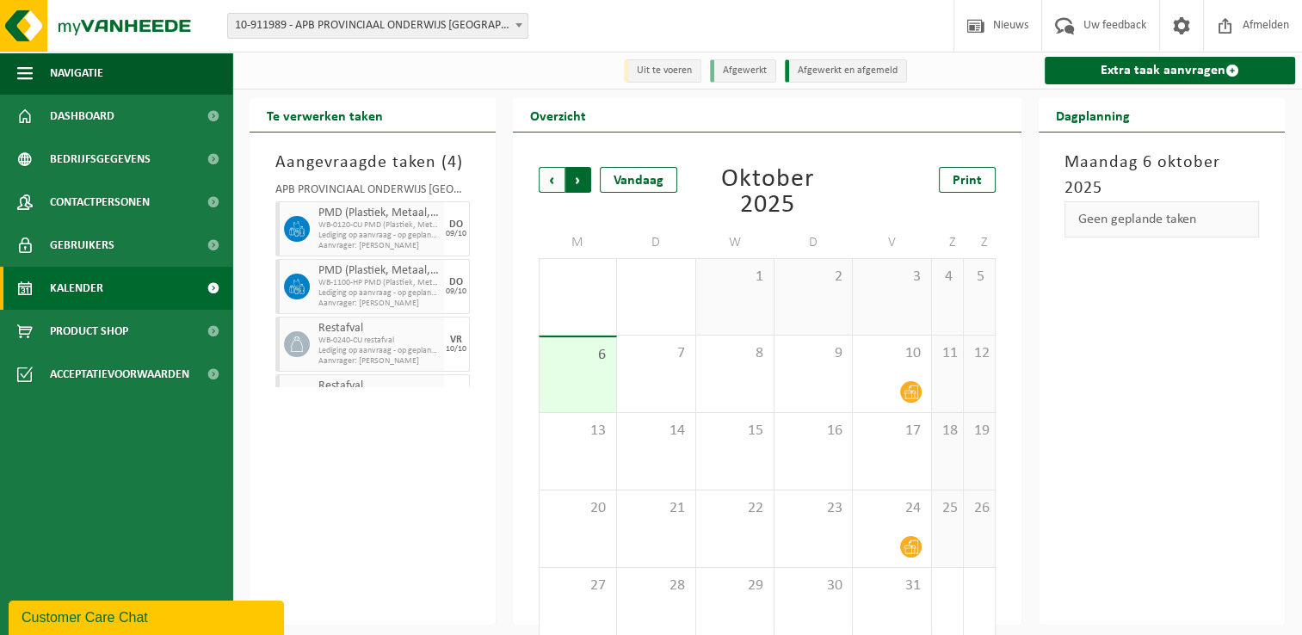
click at [561, 186] on span "Vorige" at bounding box center [552, 180] width 26 height 26
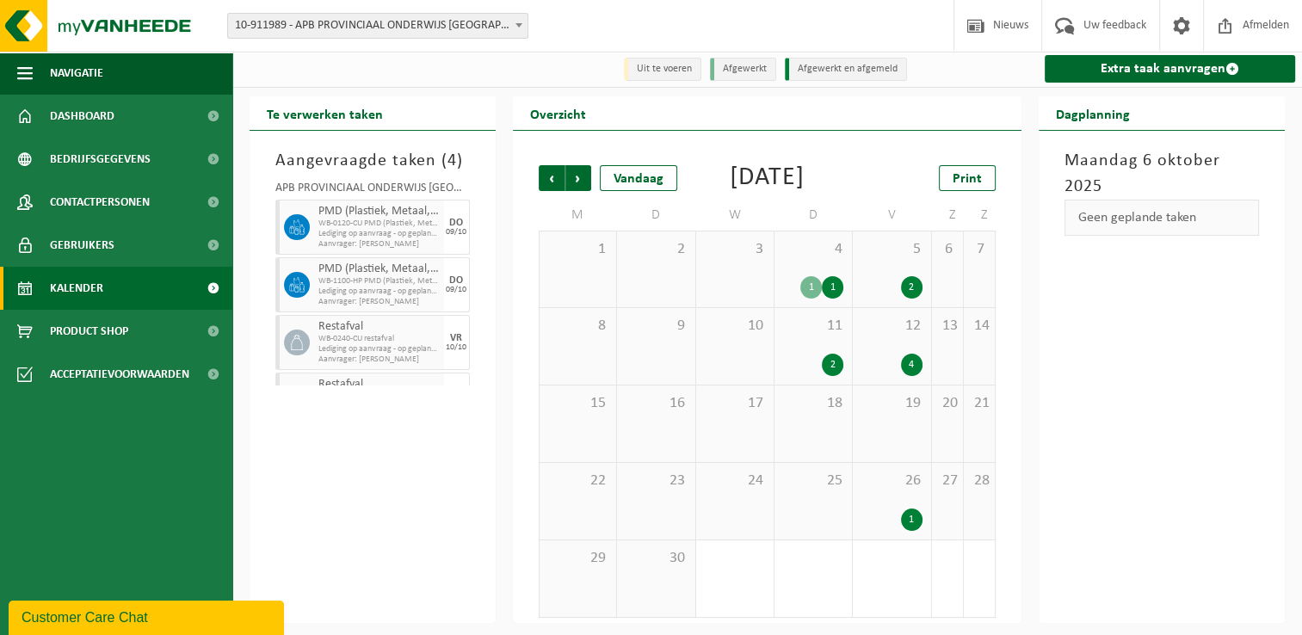
scroll to position [28, 0]
click at [909, 527] on div "1" at bounding box center [912, 520] width 22 height 22
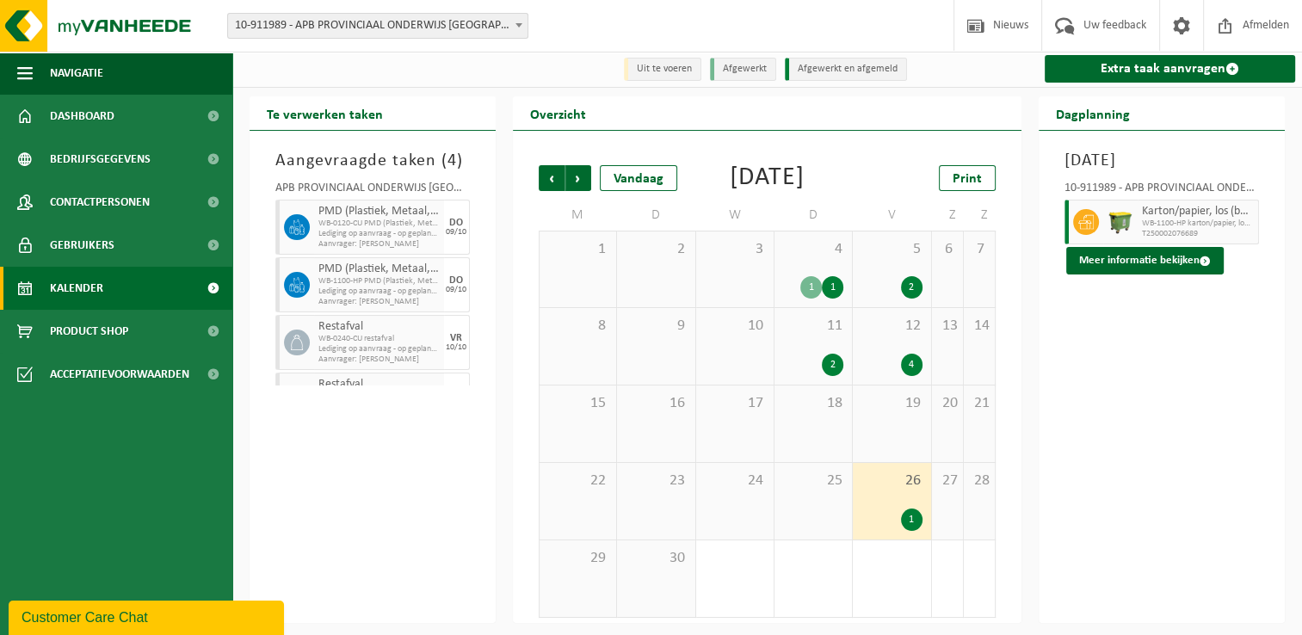
click at [904, 418] on div "19" at bounding box center [891, 424] width 77 height 77
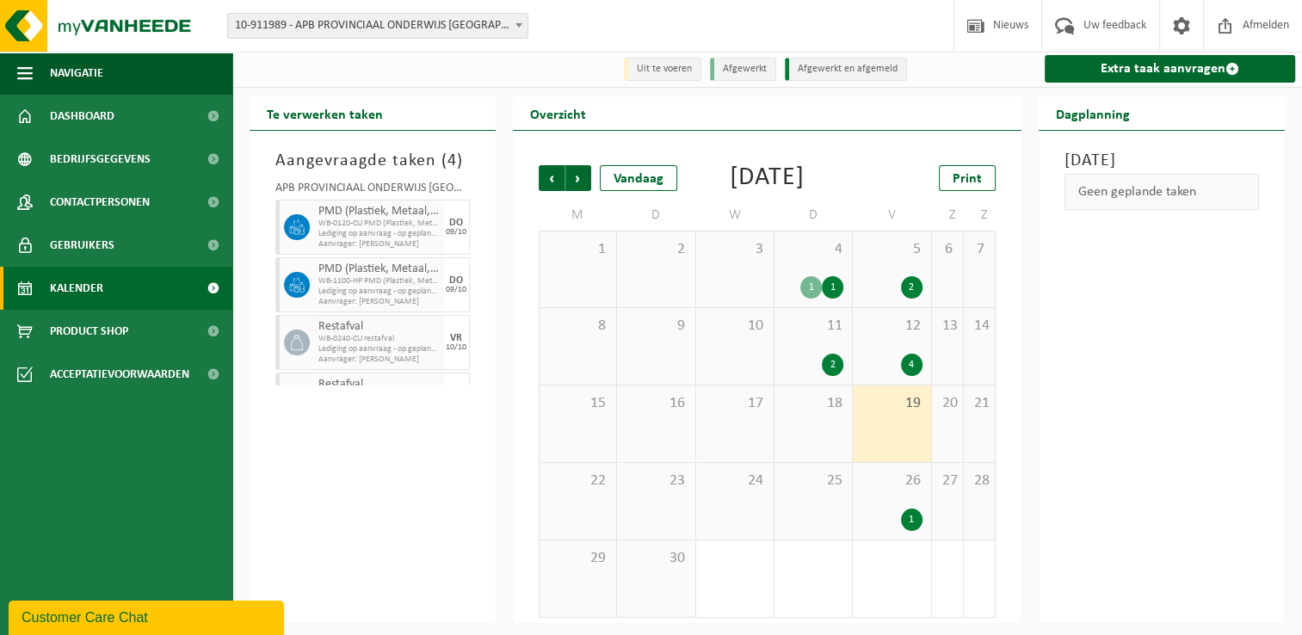
click at [835, 435] on div "18" at bounding box center [812, 424] width 77 height 77
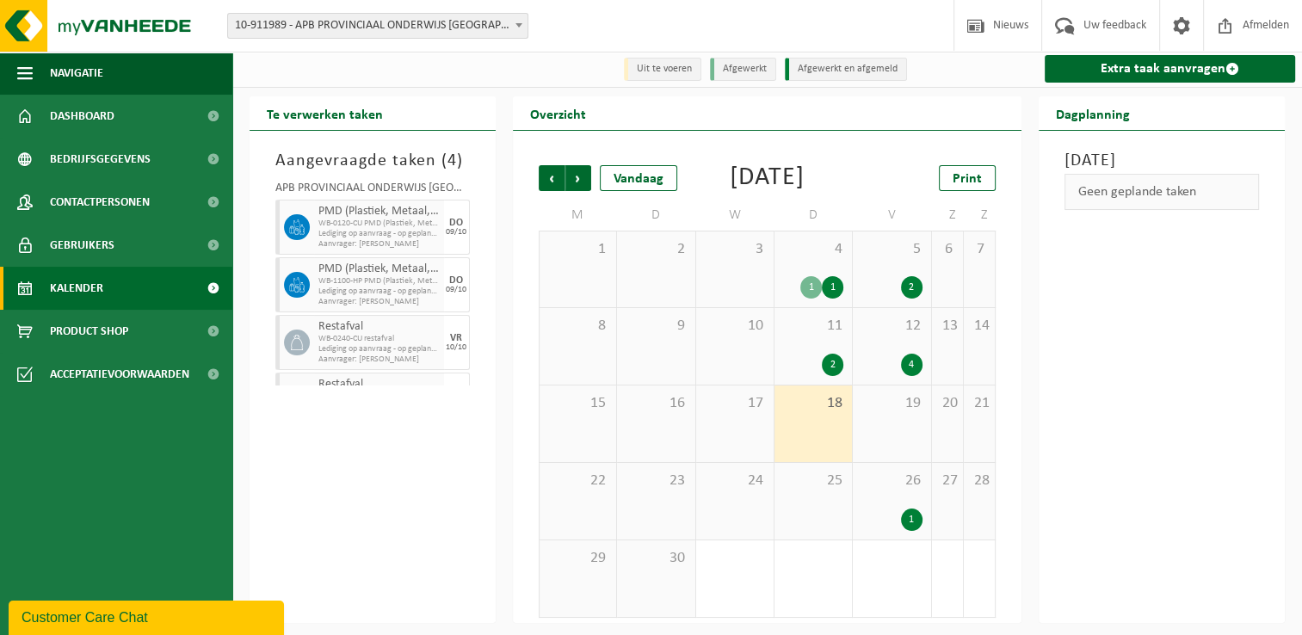
click at [904, 370] on div "4" at bounding box center [912, 365] width 22 height 22
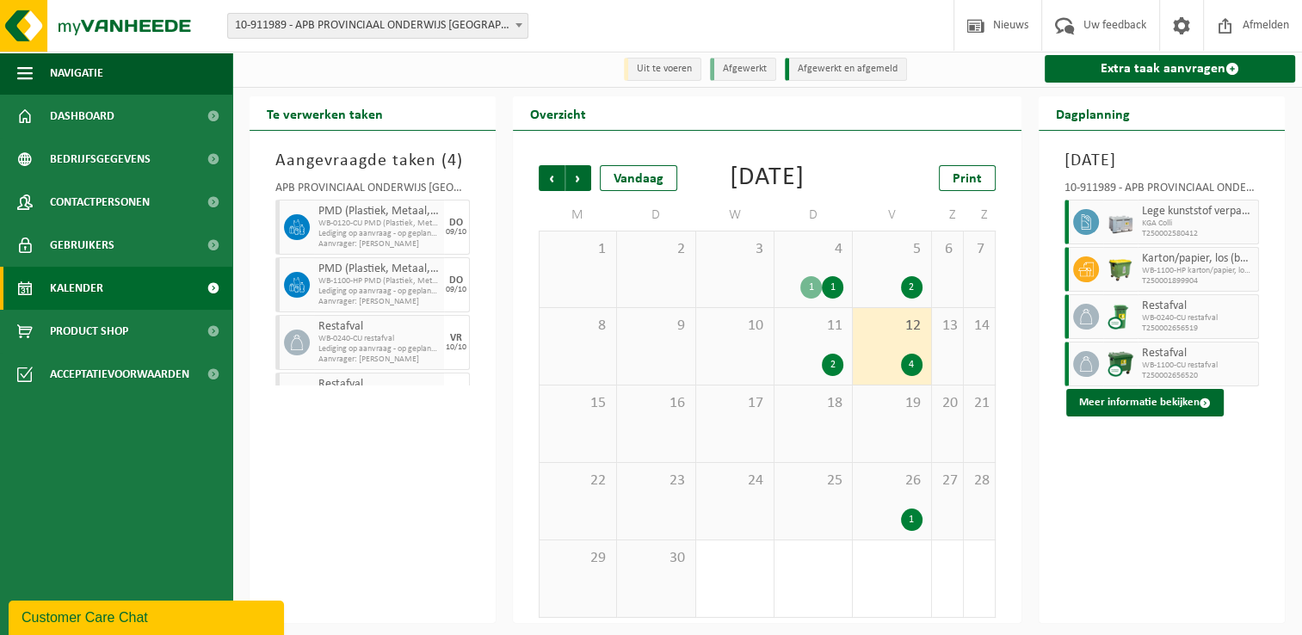
click at [1112, 562] on div "[DATE] 10-911989 - APB PROVINCIAAL ONDERWIJS [GEOGRAPHIC_DATA] PROVINCIAAL INST…" at bounding box center [1162, 377] width 246 height 492
click at [873, 481] on span "26" at bounding box center [891, 481] width 60 height 19
